Goal: Navigation & Orientation: Understand site structure

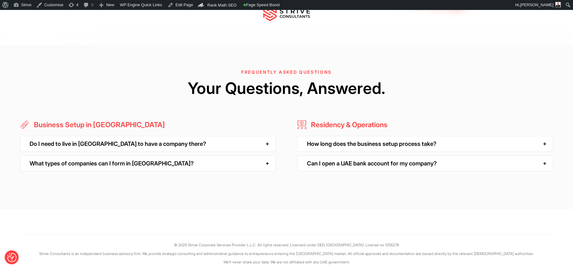
scroll to position [1685, 0]
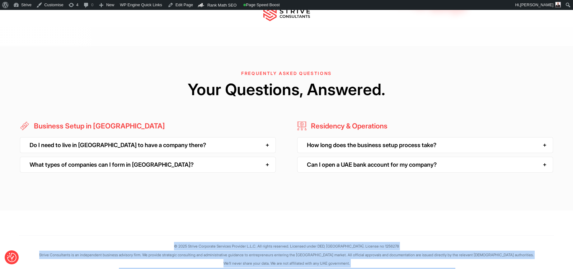
drag, startPoint x: 356, startPoint y: 263, endPoint x: 142, endPoint y: 224, distance: 216.9
click at [143, 224] on footer "Company Client Portal Partners Tailored Global Solutions UK to Dubai Australia …" at bounding box center [286, 251] width 573 height 81
click at [137, 242] on p "© 2025 Strive Corporate Services Provider L.L.C. All rights reserved. Licensed …" at bounding box center [286, 246] width 535 height 8
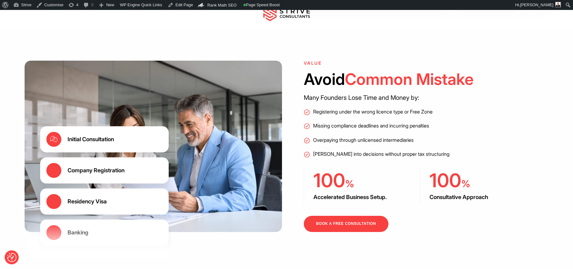
scroll to position [0, 0]
